Goal: Task Accomplishment & Management: Manage account settings

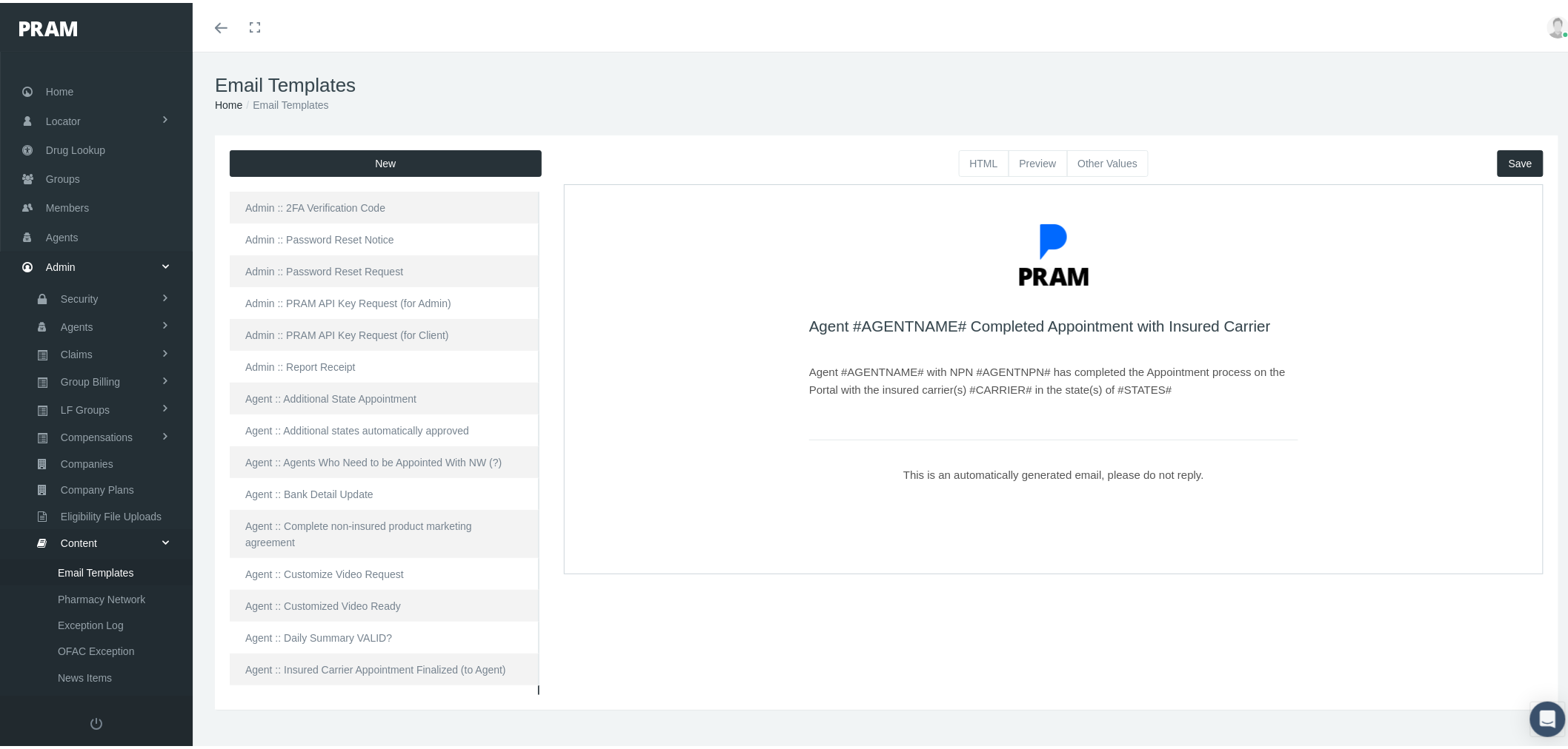
scroll to position [82, 0]
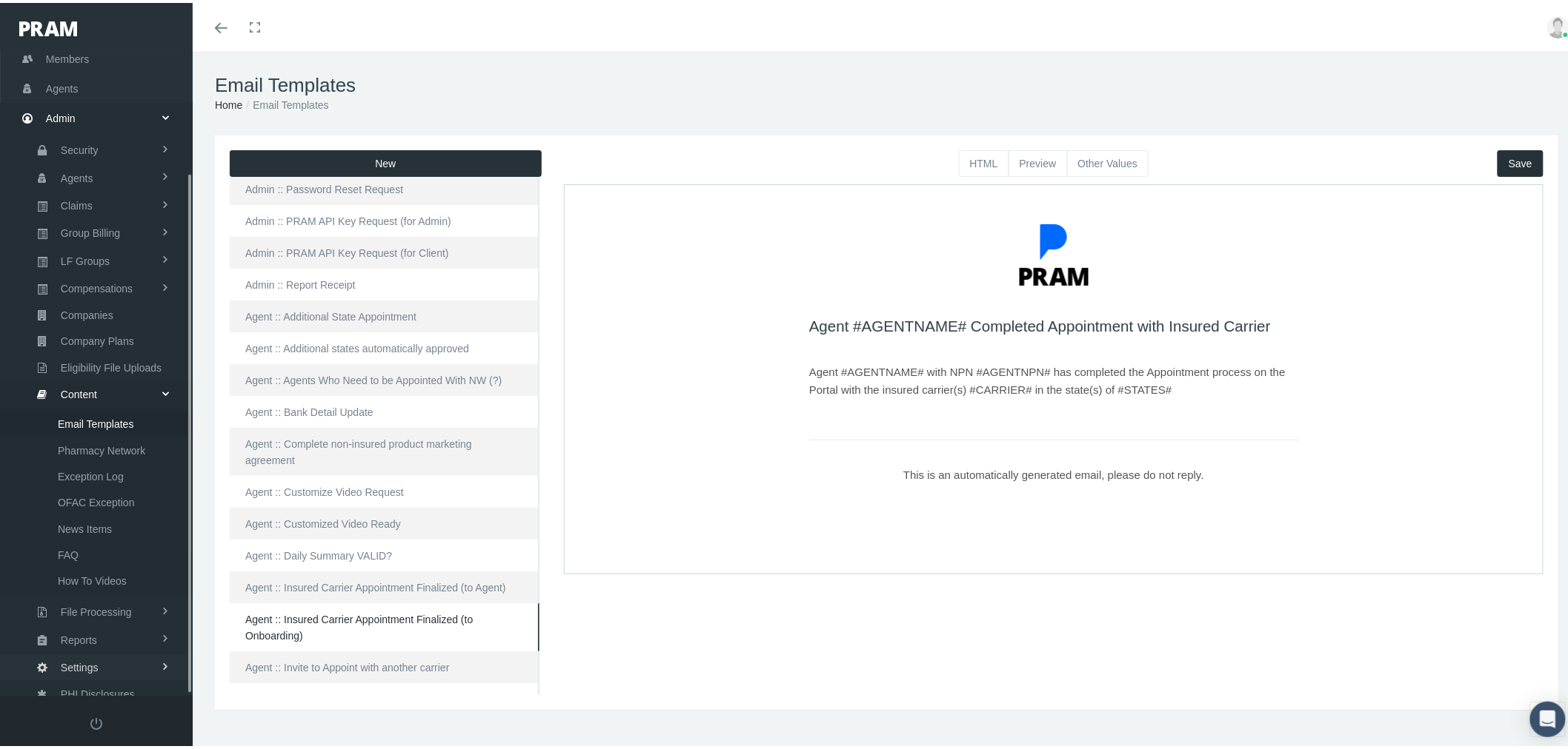
click at [131, 651] on link "Settings" at bounding box center [96, 664] width 193 height 26
click at [135, 675] on span "Mail Merge Templates" at bounding box center [108, 687] width 101 height 25
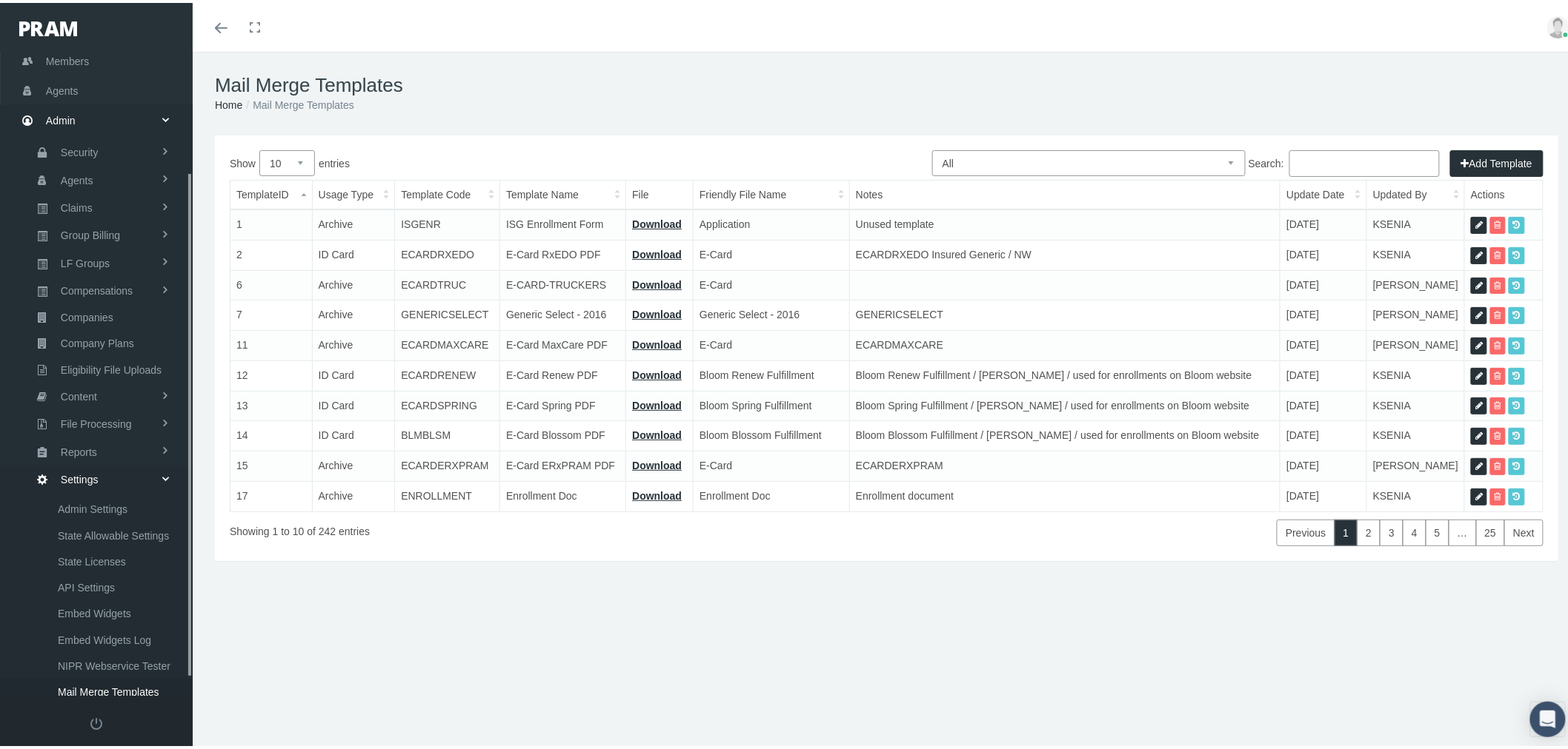
scroll to position [174, 0]
click at [135, 493] on span "State Allowable Settings" at bounding box center [113, 505] width 111 height 25
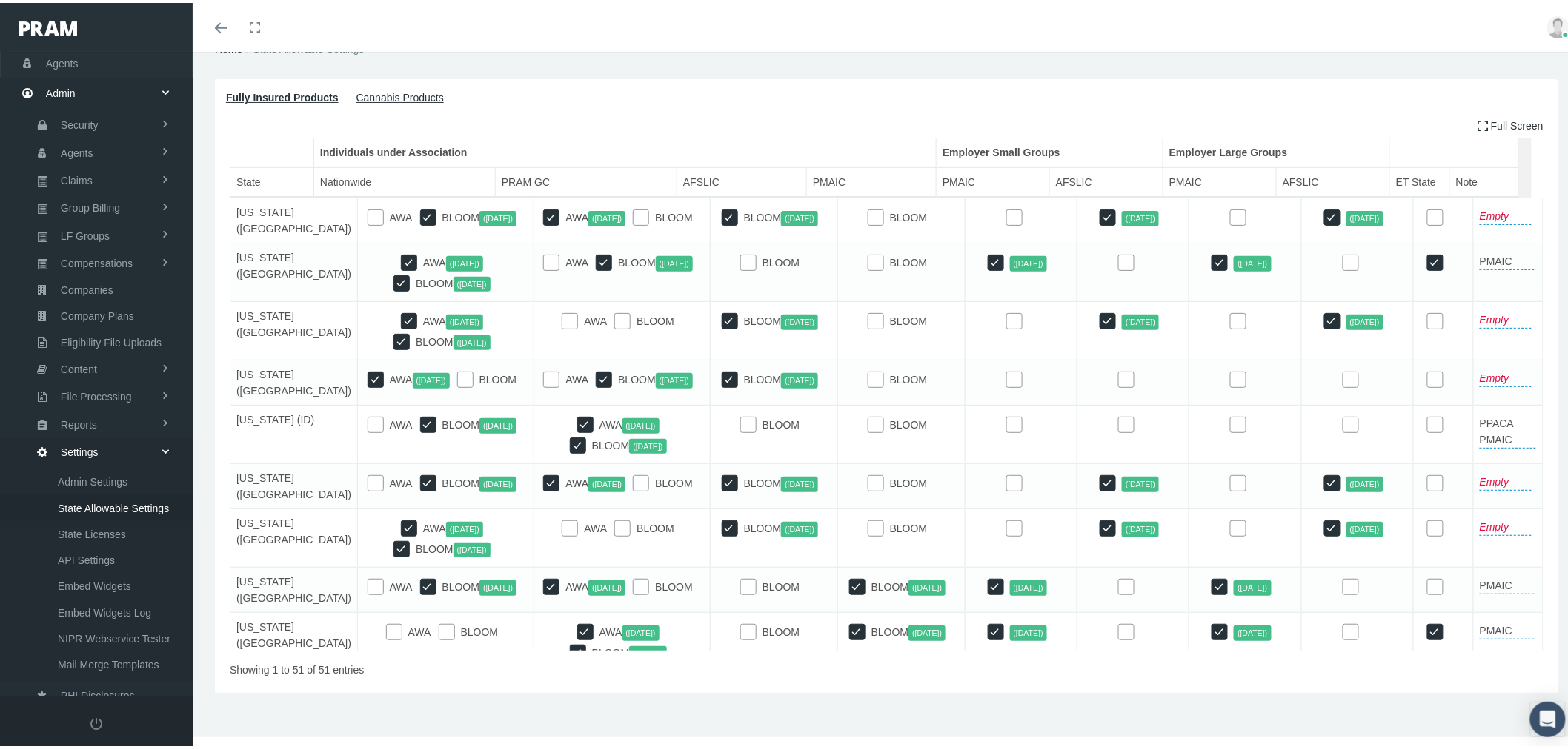
scroll to position [411, 0]
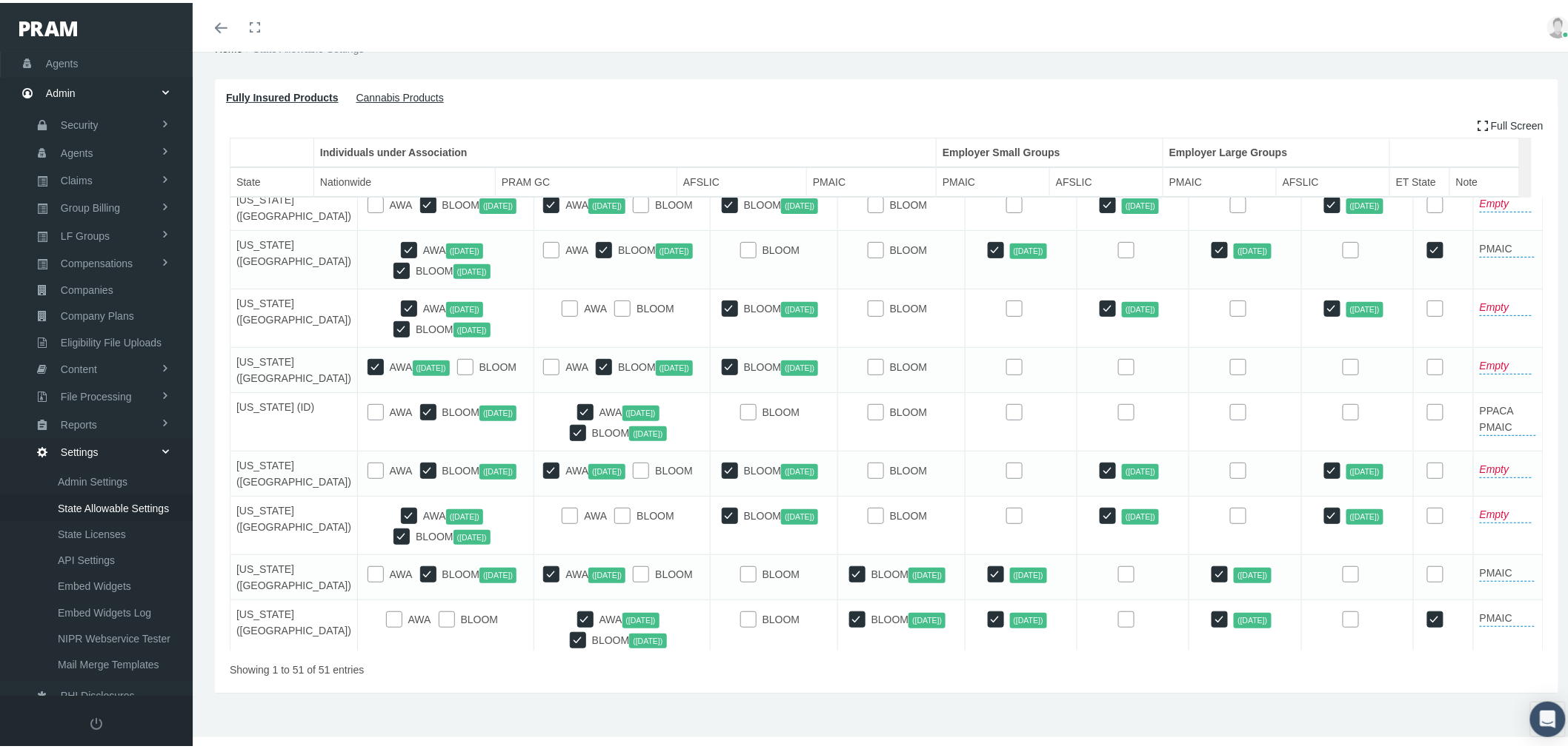
click at [1006, 416] on input "checkbox" at bounding box center [1013, 409] width 15 height 15
checkbox input "true"
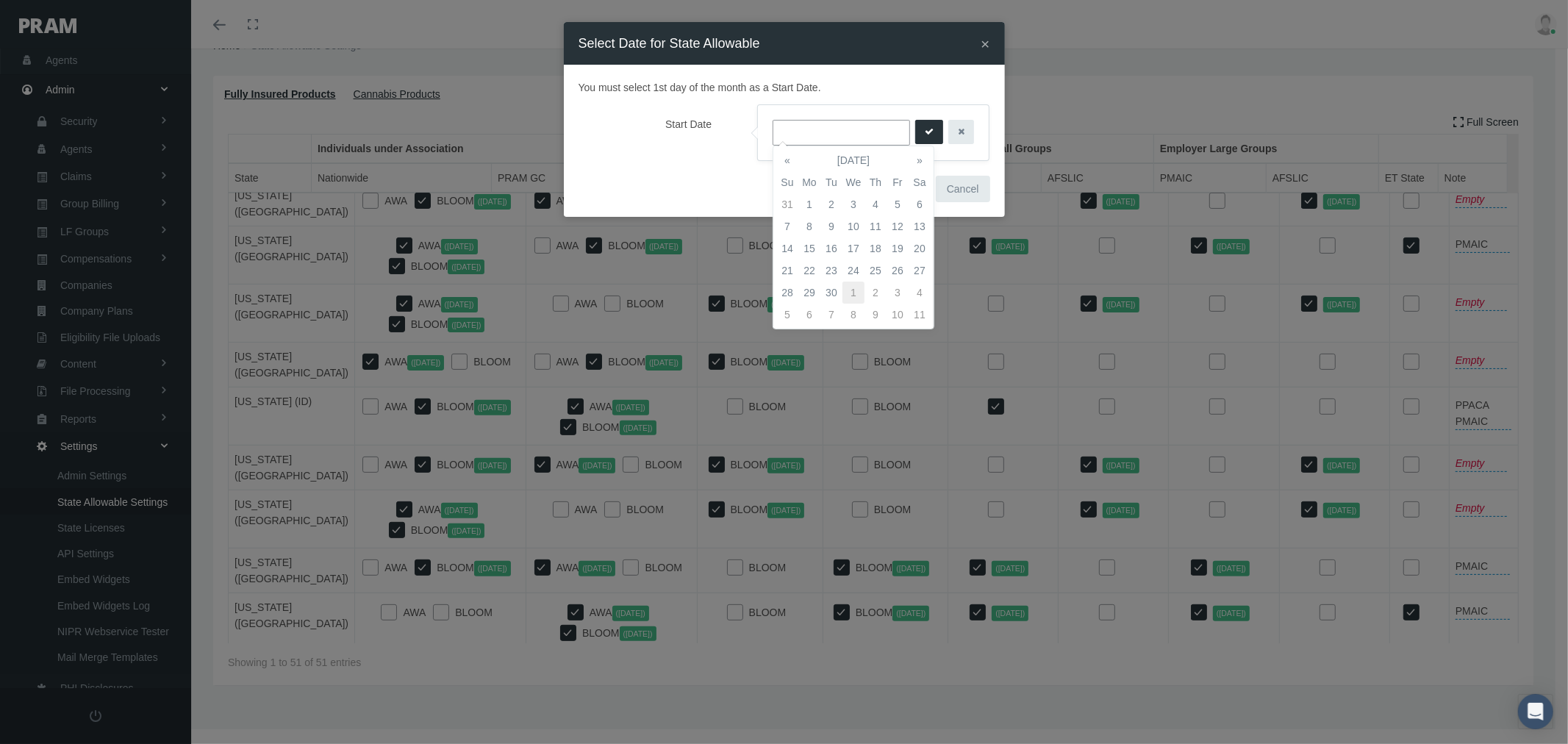
click at [854, 289] on td "1" at bounding box center [853, 292] width 22 height 22
type input "[DATE]"
click at [925, 134] on icon "submit" at bounding box center [929, 132] width 9 height 14
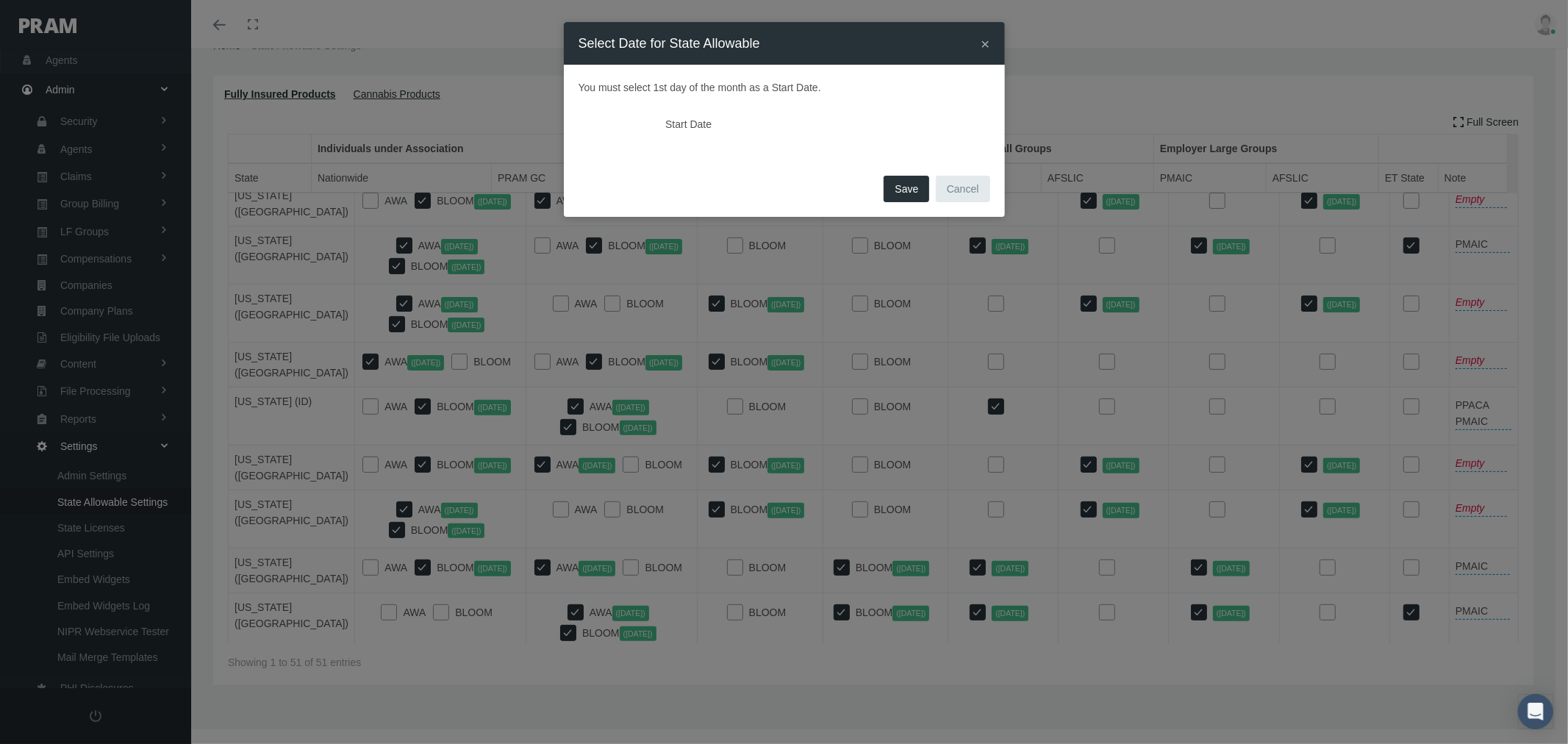
click at [909, 193] on span "Save" at bounding box center [906, 189] width 23 height 12
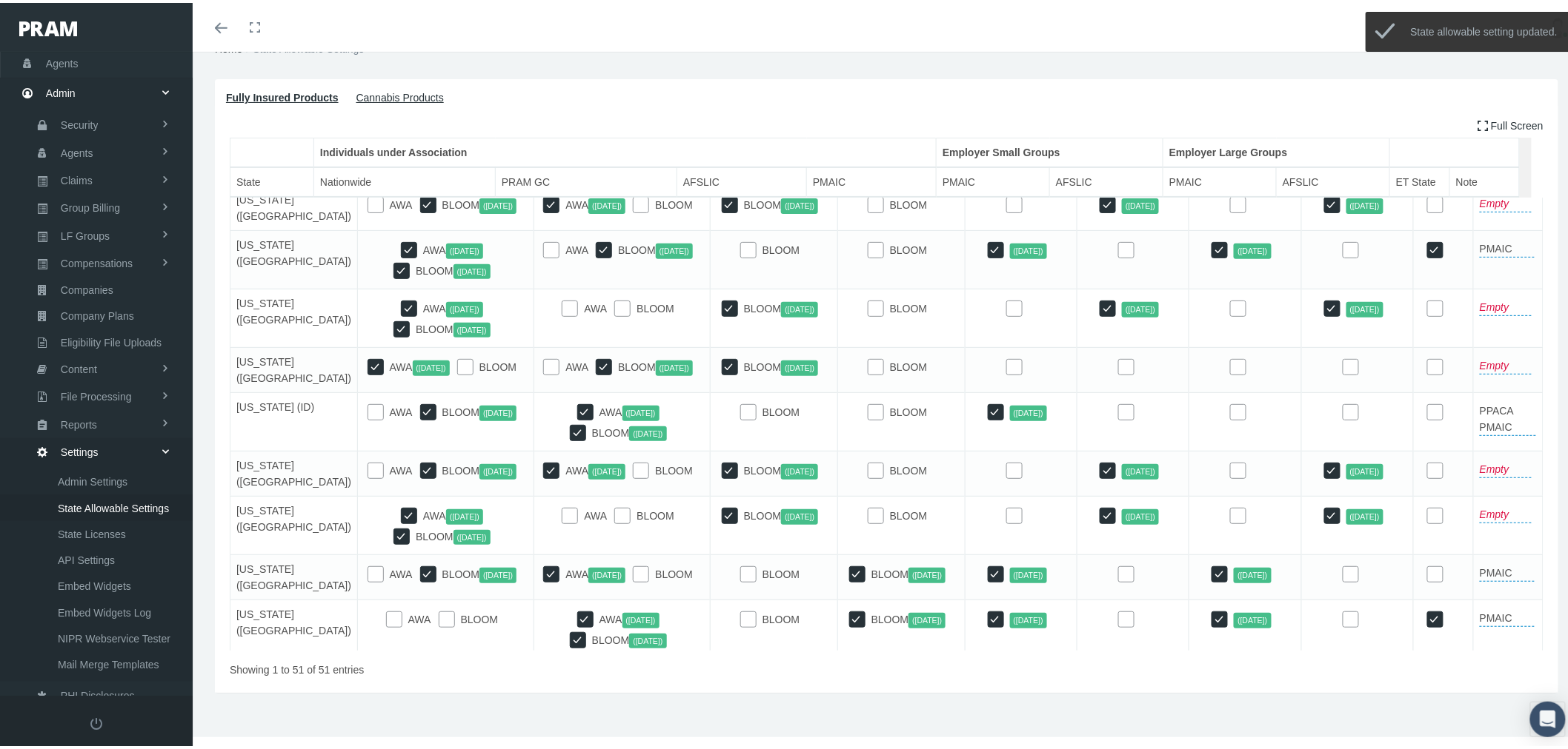
click at [1230, 416] on input "checkbox" at bounding box center [1237, 409] width 15 height 15
checkbox input "true"
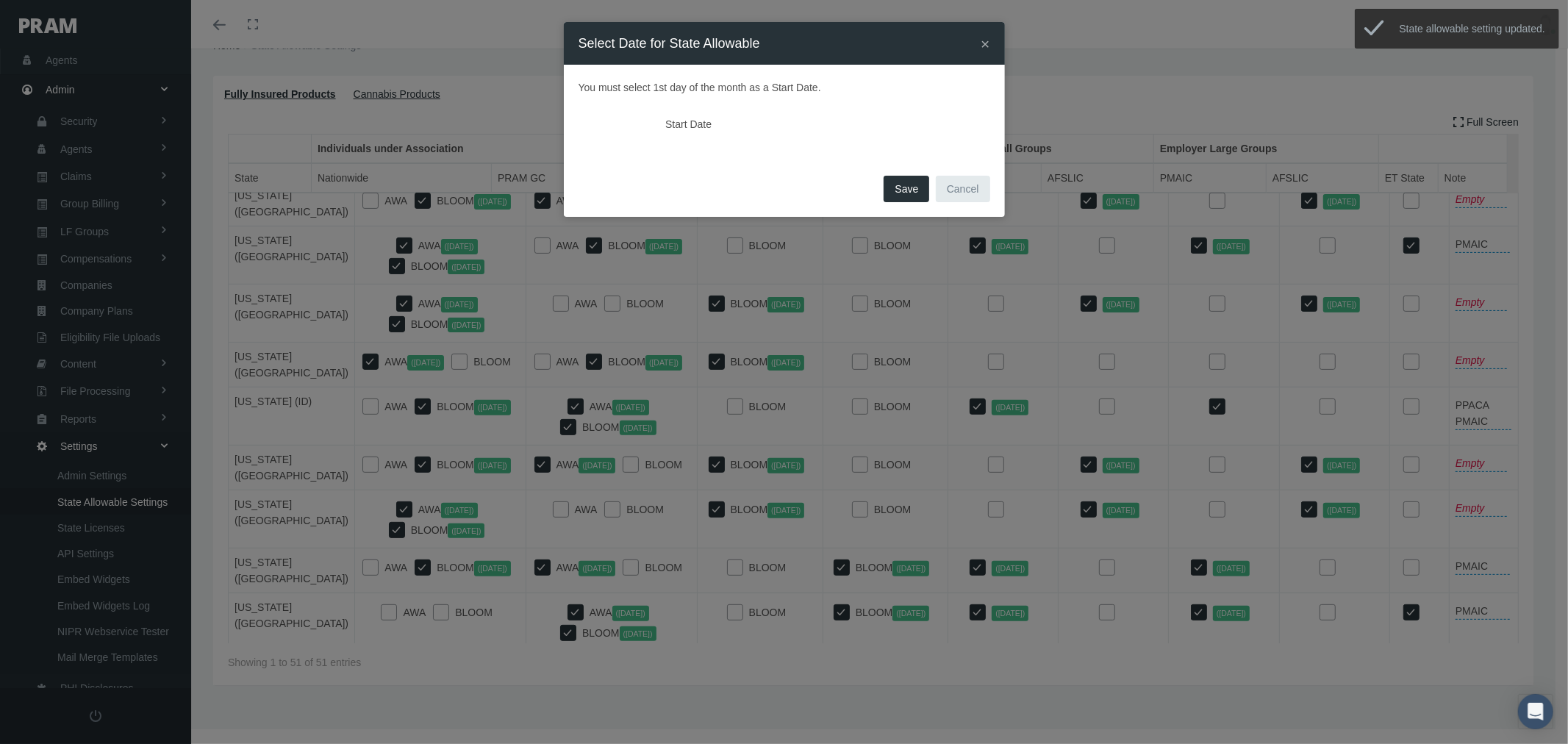
click at [908, 186] on span "Save" at bounding box center [906, 189] width 23 height 12
